Goal: Complete application form

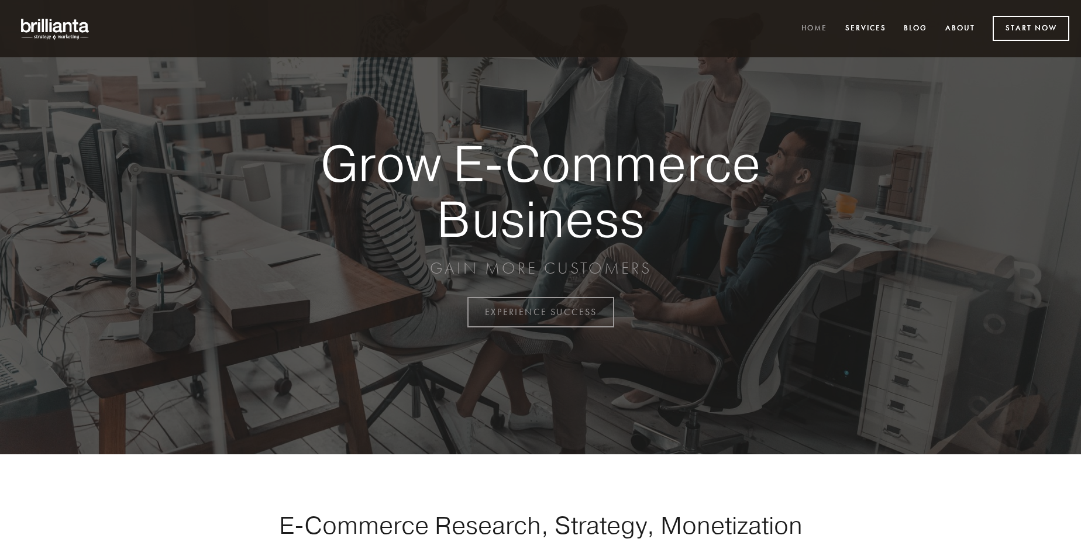
scroll to position [3066, 0]
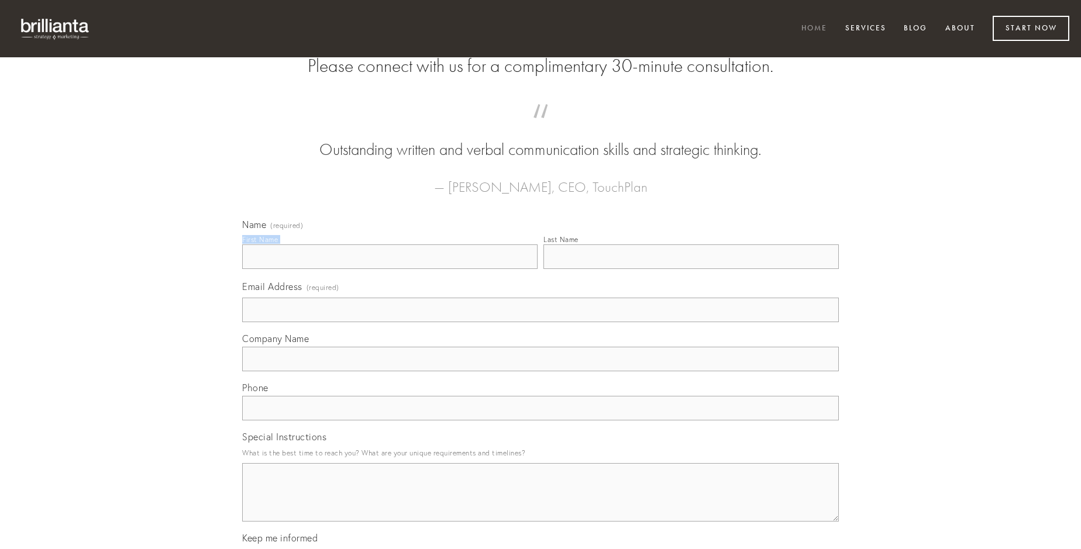
type input "[PERSON_NAME]"
click at [691, 269] on input "Last Name" at bounding box center [690, 256] width 295 height 25
type input "[PERSON_NAME]"
click at [540, 322] on input "Email Address (required)" at bounding box center [540, 310] width 597 height 25
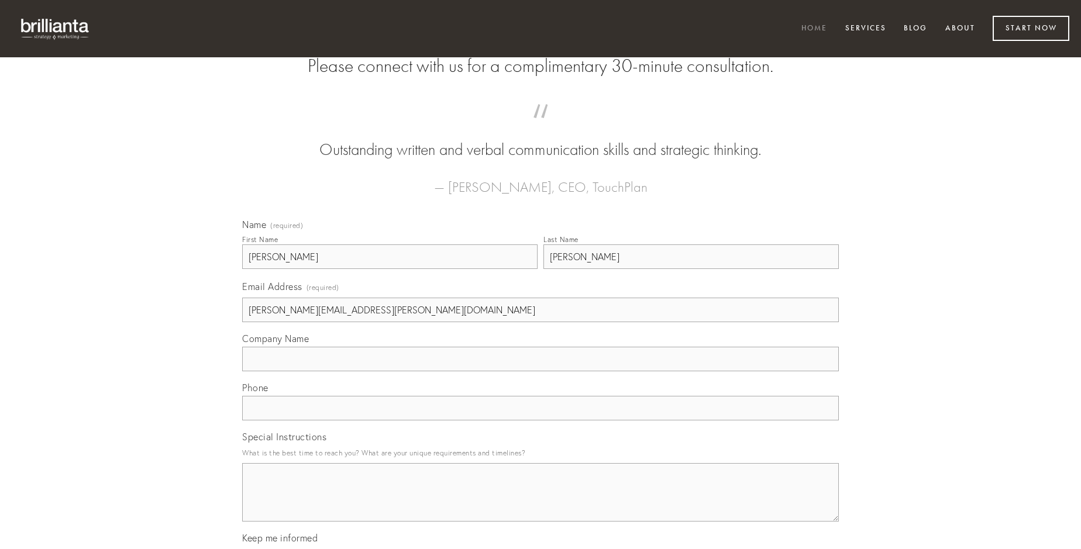
type input "[PERSON_NAME][EMAIL_ADDRESS][PERSON_NAME][DOMAIN_NAME]"
click at [540, 371] on input "Company Name" at bounding box center [540, 359] width 597 height 25
type input "corrigo"
click at [540, 421] on input "text" at bounding box center [540, 408] width 597 height 25
click at [540, 503] on textarea "Special Instructions" at bounding box center [540, 492] width 597 height 58
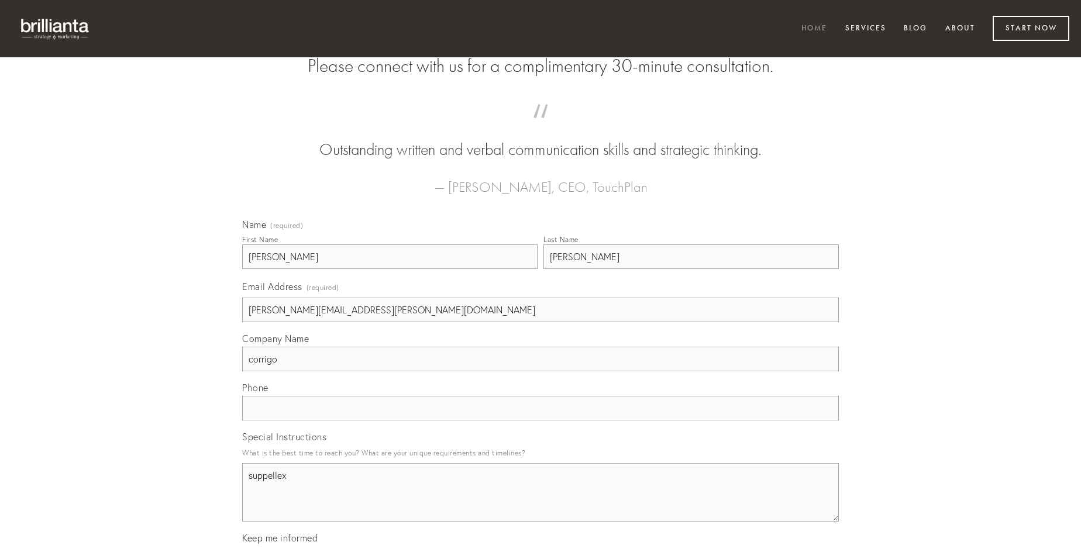
type textarea "suppellex"
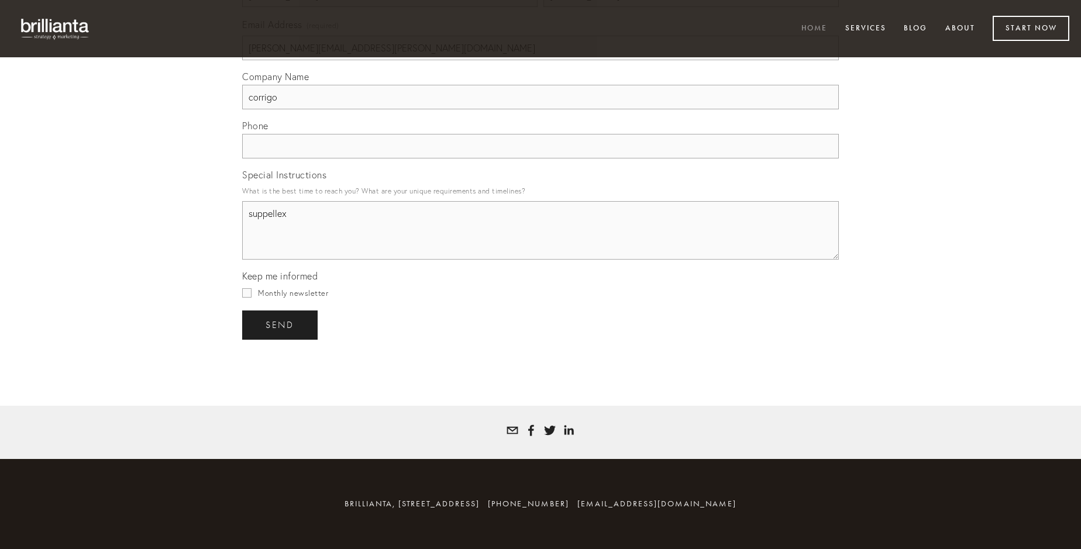
click at [281, 325] on span "send" at bounding box center [280, 325] width 29 height 11
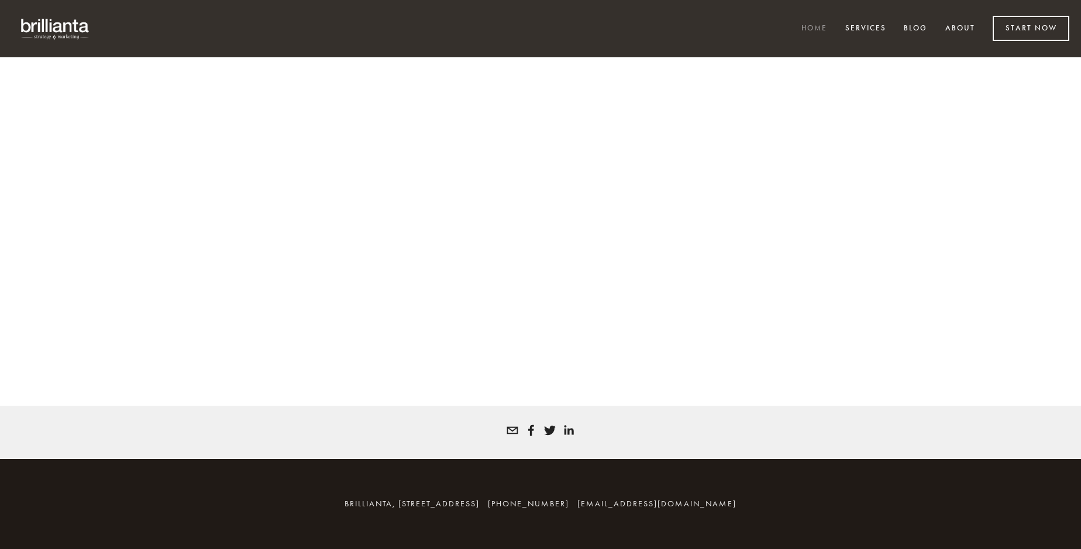
scroll to position [3050, 0]
